Goal: Navigation & Orientation: Find specific page/section

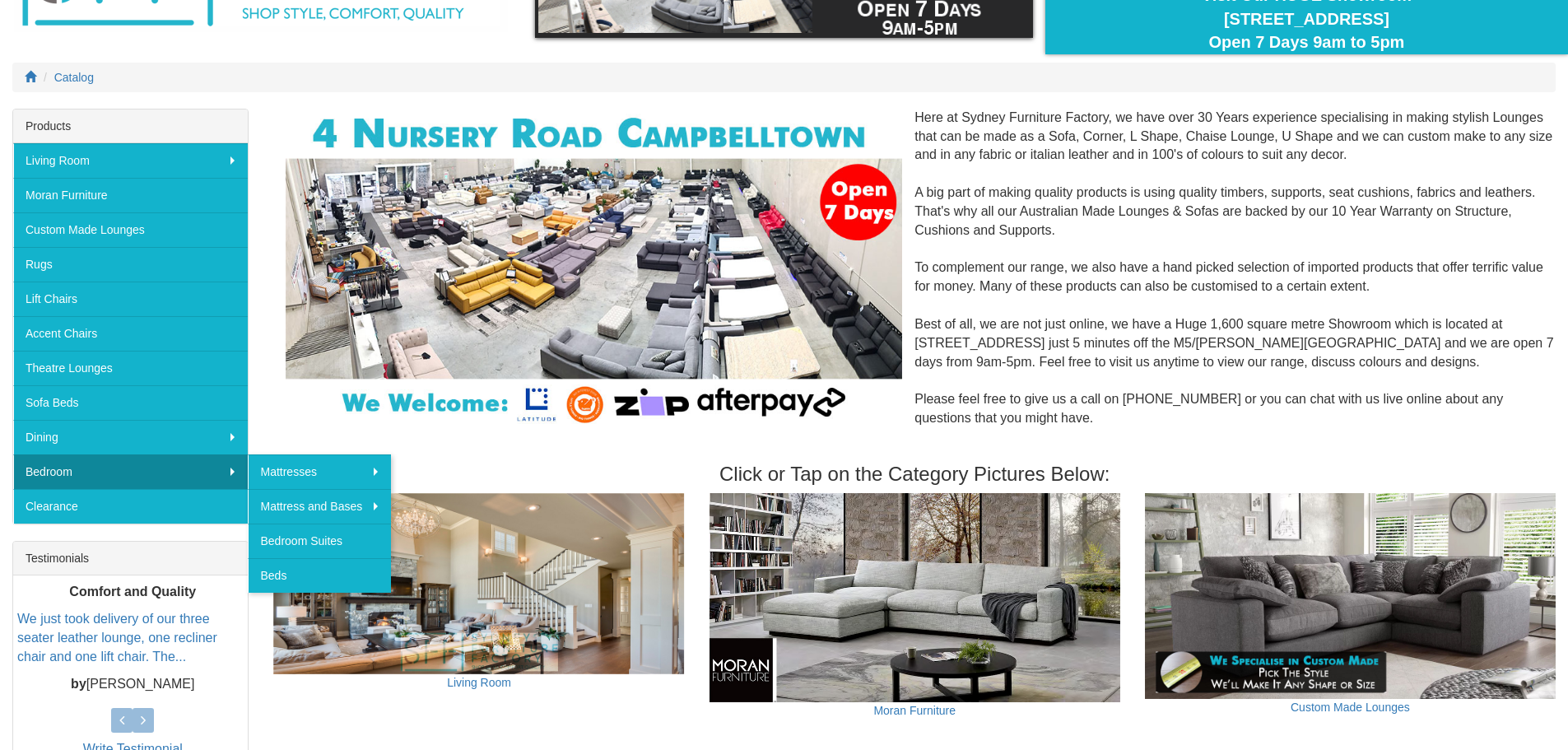
scroll to position [165, 0]
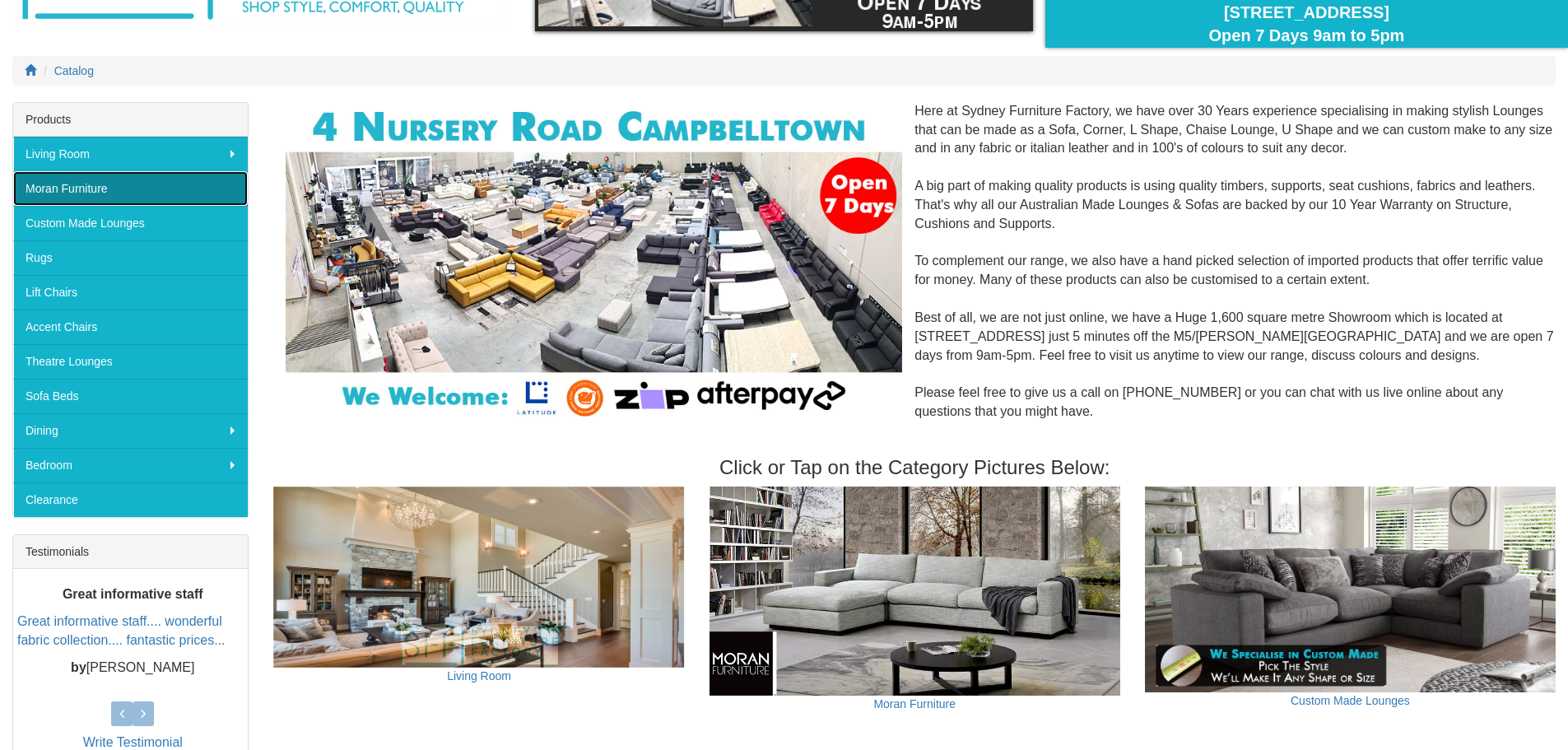
click at [48, 190] on link "Moran Furniture" at bounding box center [131, 188] width 235 height 34
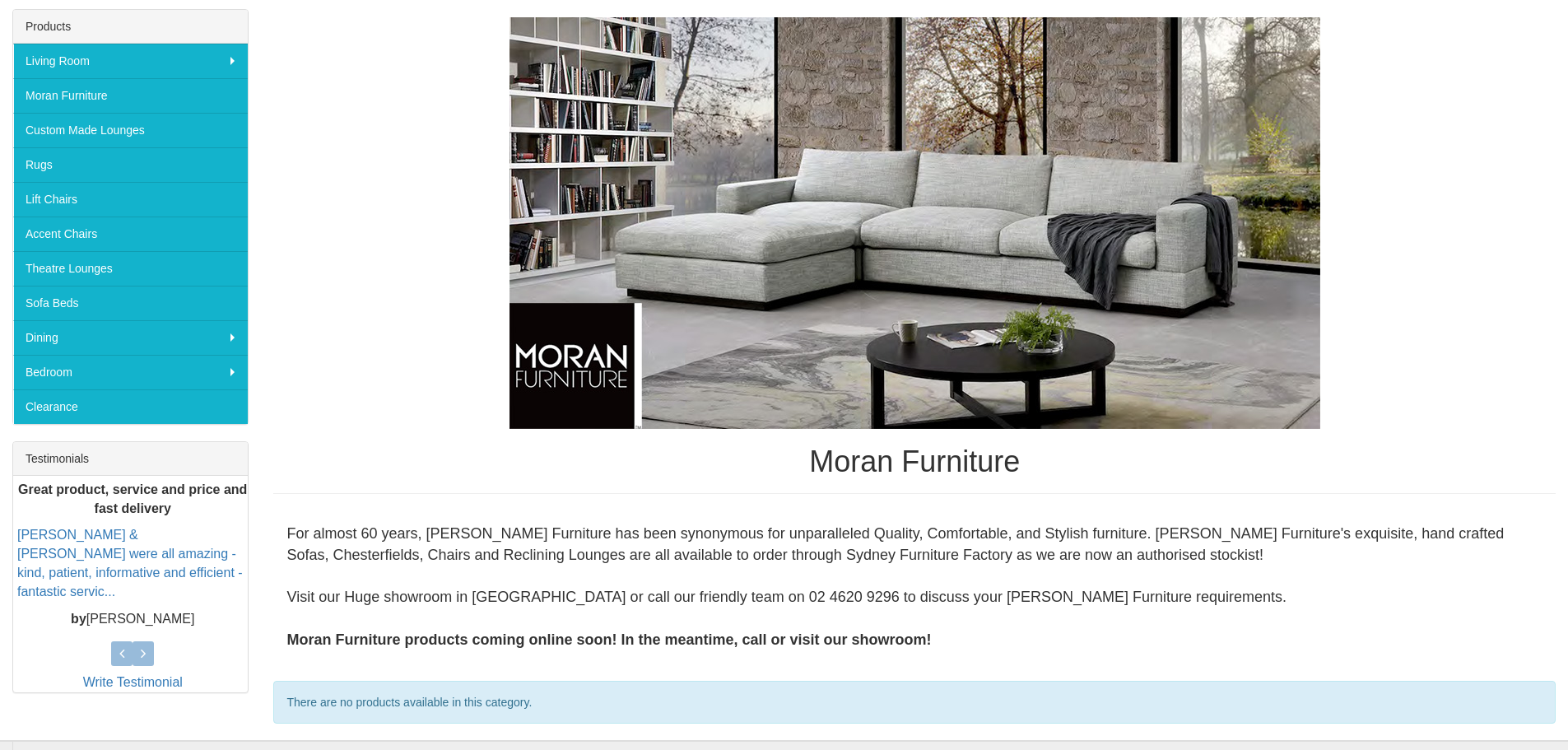
scroll to position [165, 0]
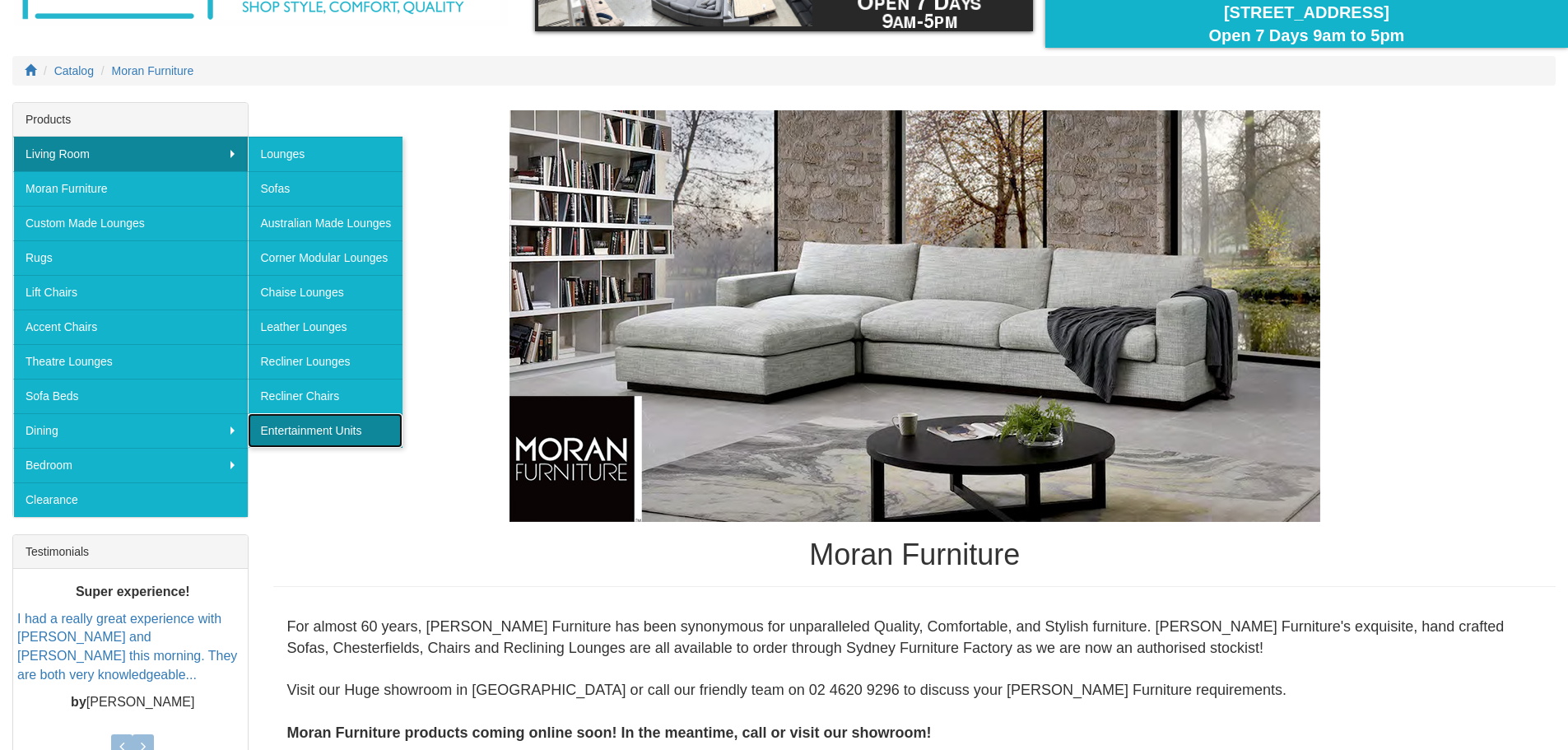
click at [304, 423] on link "Entertainment Units" at bounding box center [325, 430] width 155 height 34
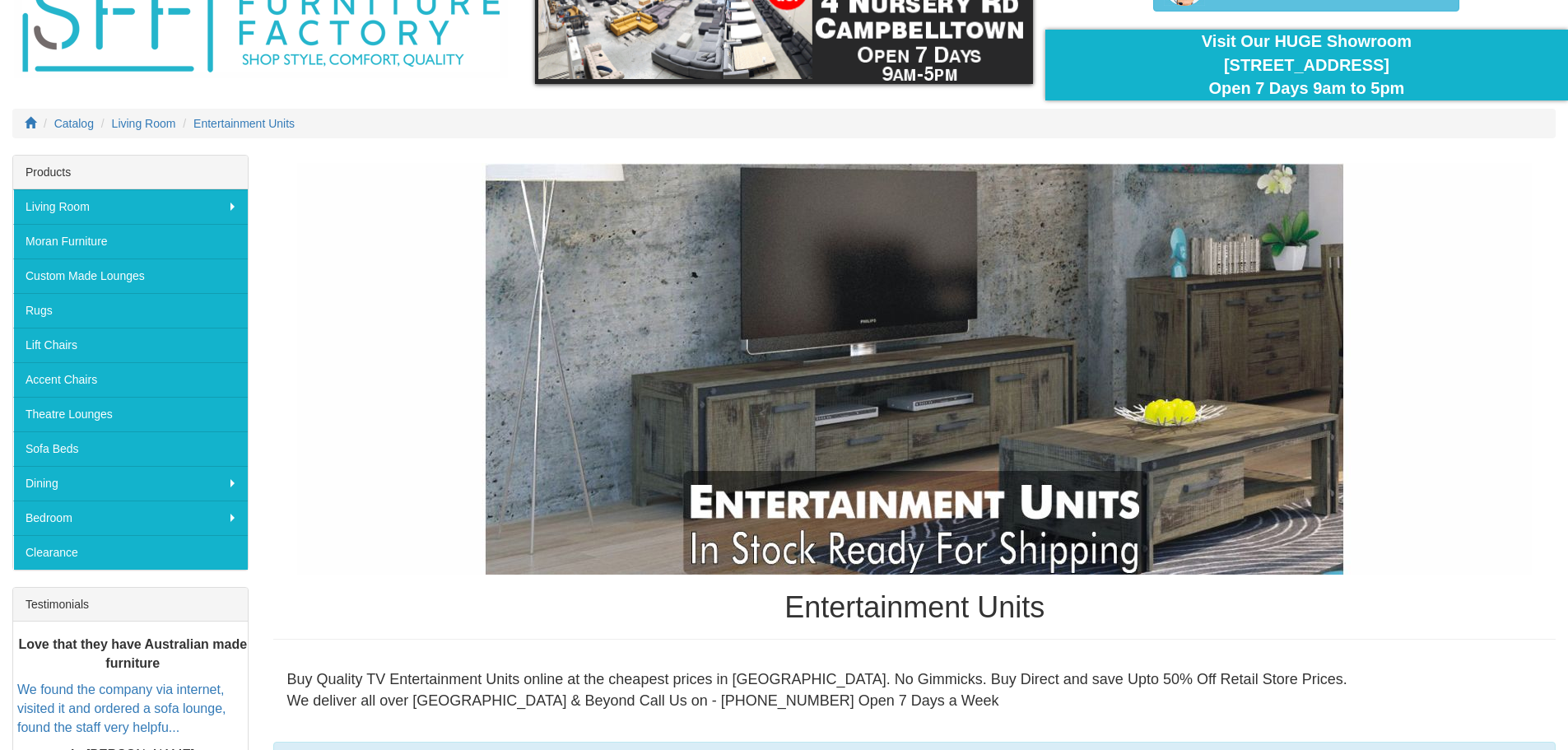
scroll to position [52, 0]
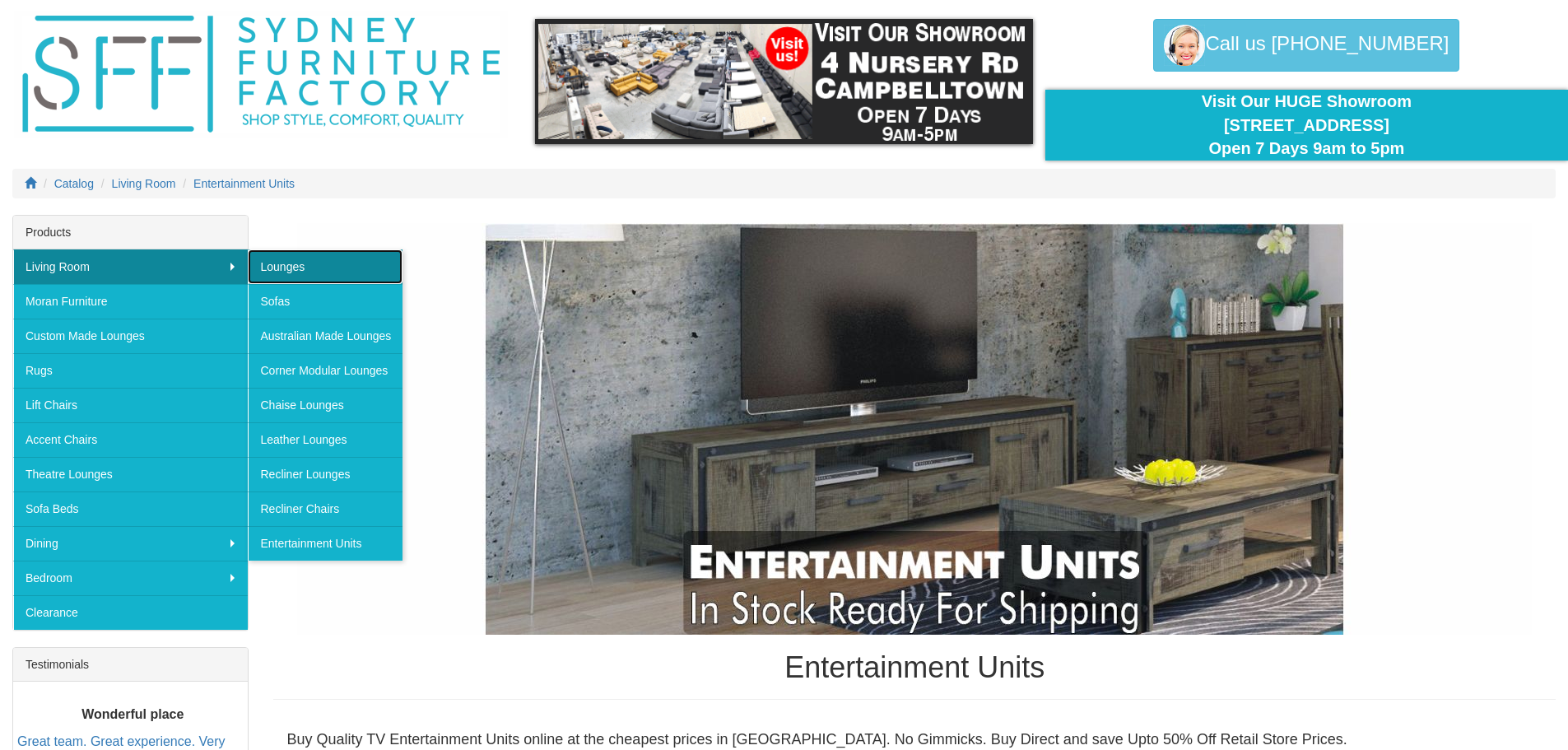
click at [293, 271] on link "Lounges" at bounding box center [325, 267] width 155 height 34
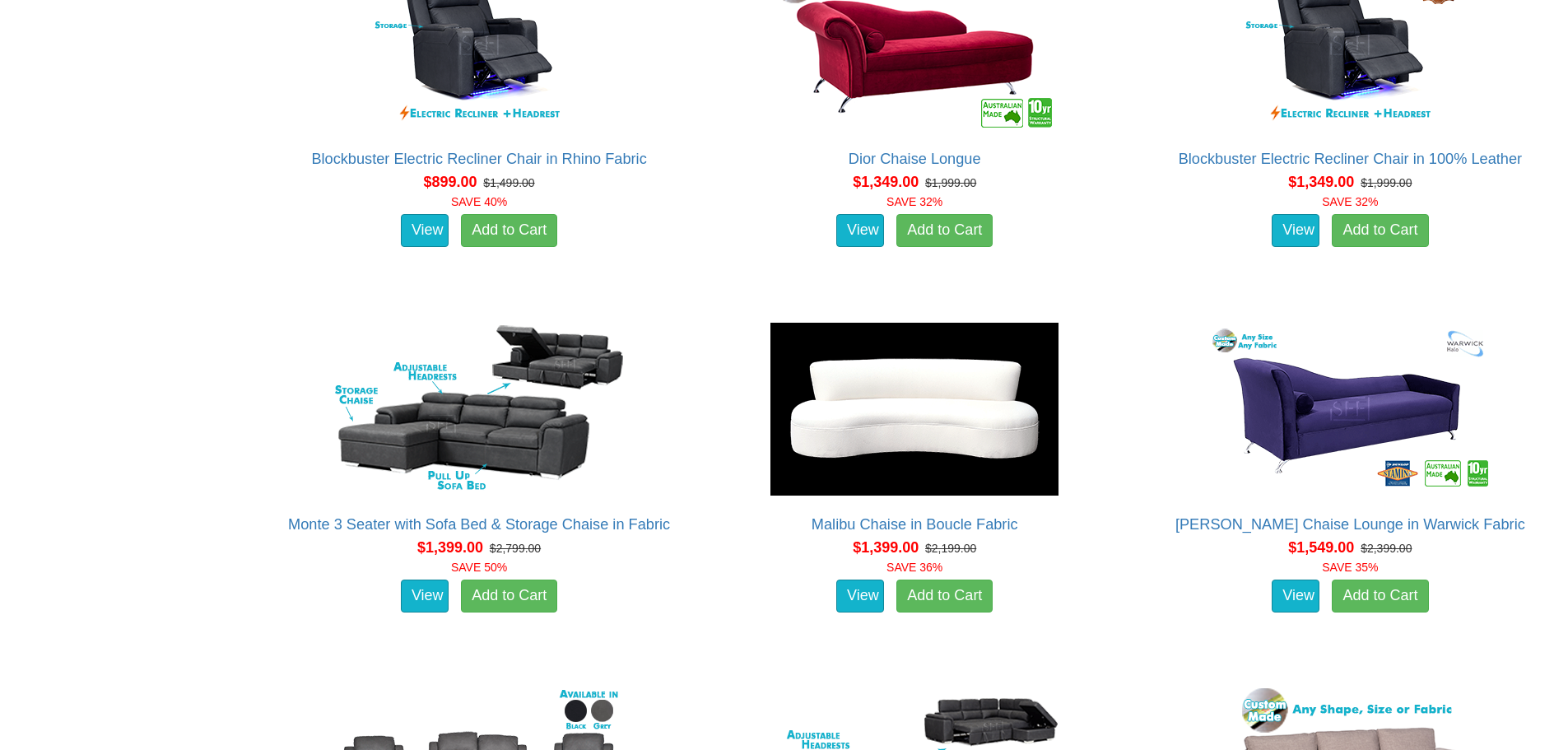
scroll to position [988, 0]
